Goal: Task Accomplishment & Management: Complete application form

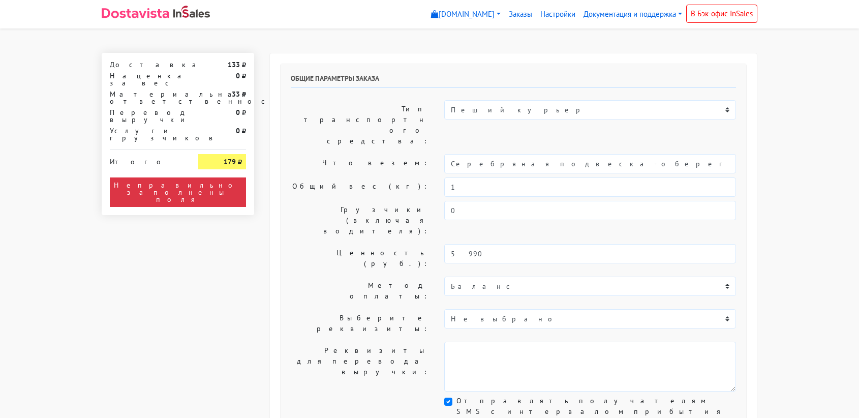
select select "11:00"
select select "21:00"
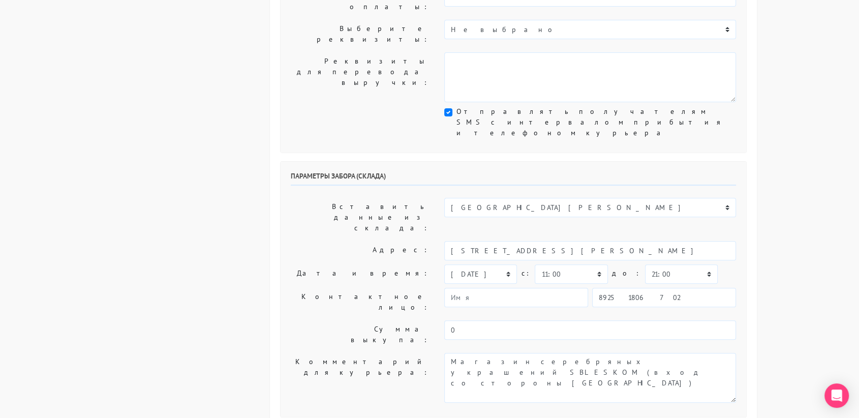
scroll to position [293, 0]
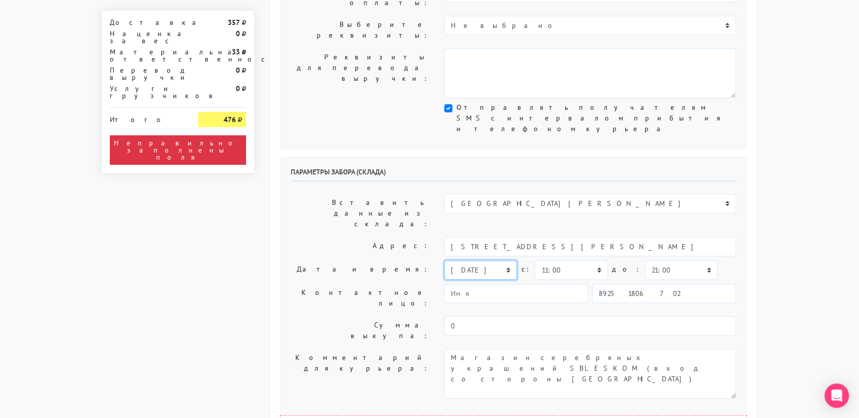
click at [499, 260] on select "[DATE] [DATE] [DATE] [DATE] [DATE] [DATE] [DATE] [DATE] [DATE]" at bounding box center [480, 269] width 73 height 19
select select "[DATE]"
click at [444, 260] on select "[DATE] [DATE] [DATE] [DATE] [DATE] [DATE] [DATE] [DATE] [DATE]" at bounding box center [480, 269] width 73 height 19
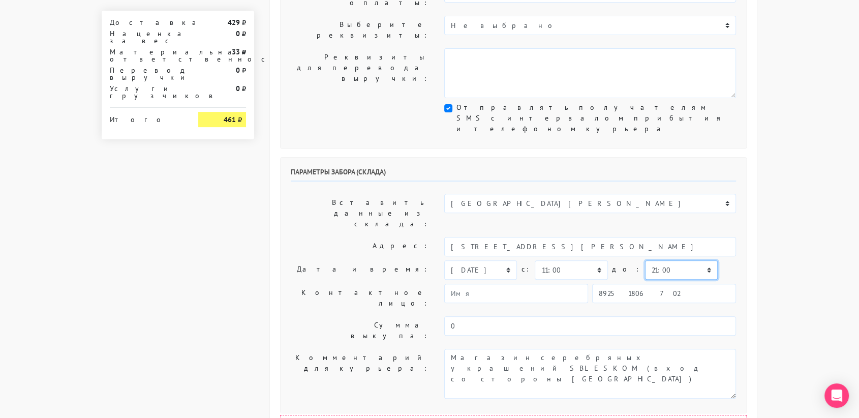
click at [645, 260] on select "00:00 00:30 01:00 01:30 02:00 02:30 03:00 03:30 04:00 04:30 05:00 05:30 06:00 0…" at bounding box center [681, 269] width 73 height 19
select select "11:30"
click at [645, 260] on select "00:00 00:30 01:00 01:30 02:00 02:30 03:00 03:30 04:00 04:30 05:00 05:30 06:00 0…" at bounding box center [681, 269] width 73 height 19
drag, startPoint x: 688, startPoint y: 370, endPoint x: 569, endPoint y: 362, distance: 118.7
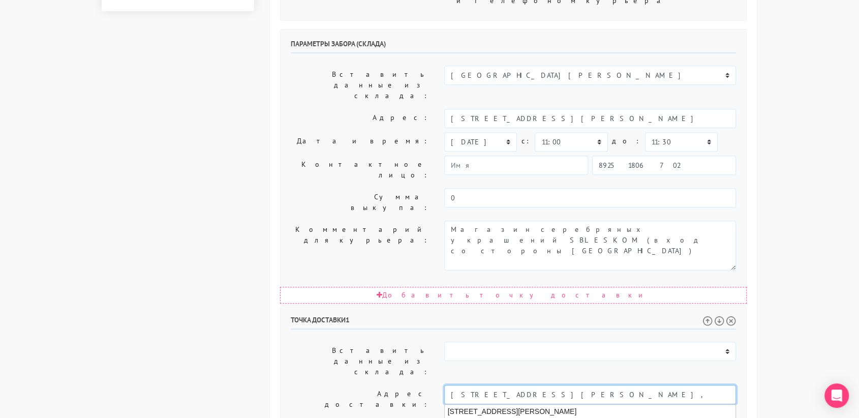
scroll to position [422, 0]
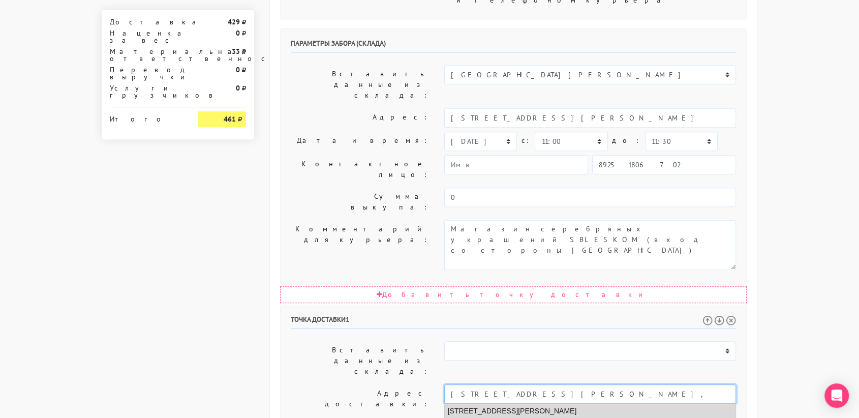
click at [525, 404] on li "[STREET_ADDRESS][PERSON_NAME]" at bounding box center [590, 411] width 291 height 14
type input "[STREET_ADDRESS][PERSON_NAME]"
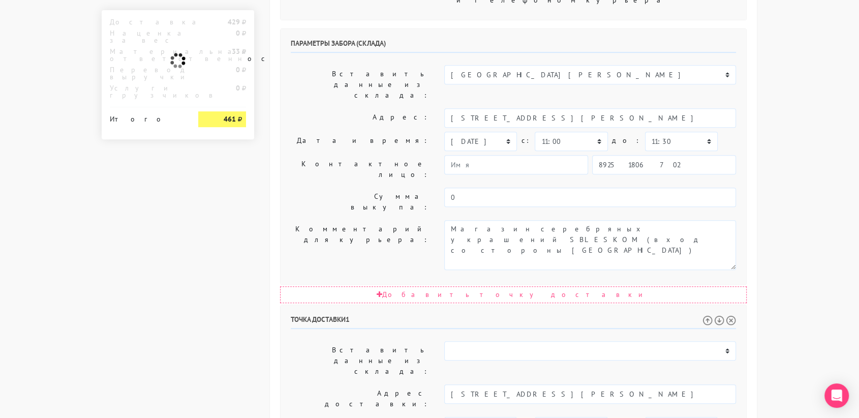
paste textarea "[STREET_ADDRESS]"
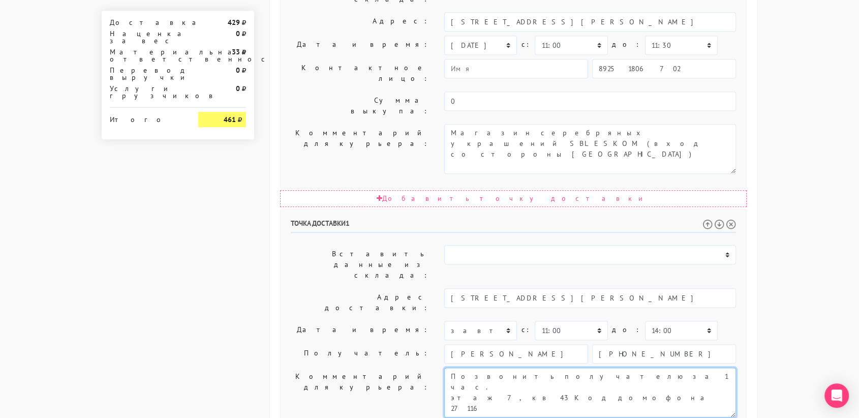
type textarea "Позвонить получателю за 1 час. этаж 7, кв 43 Код домофона 27116"
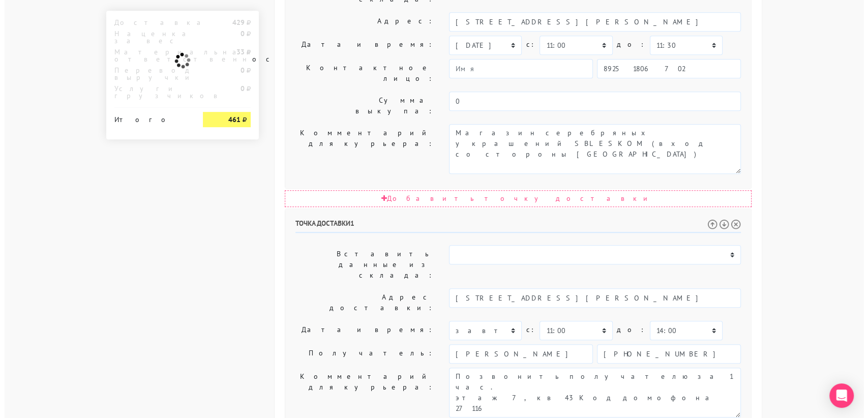
scroll to position [0, 0]
